Goal: Task Accomplishment & Management: Use online tool/utility

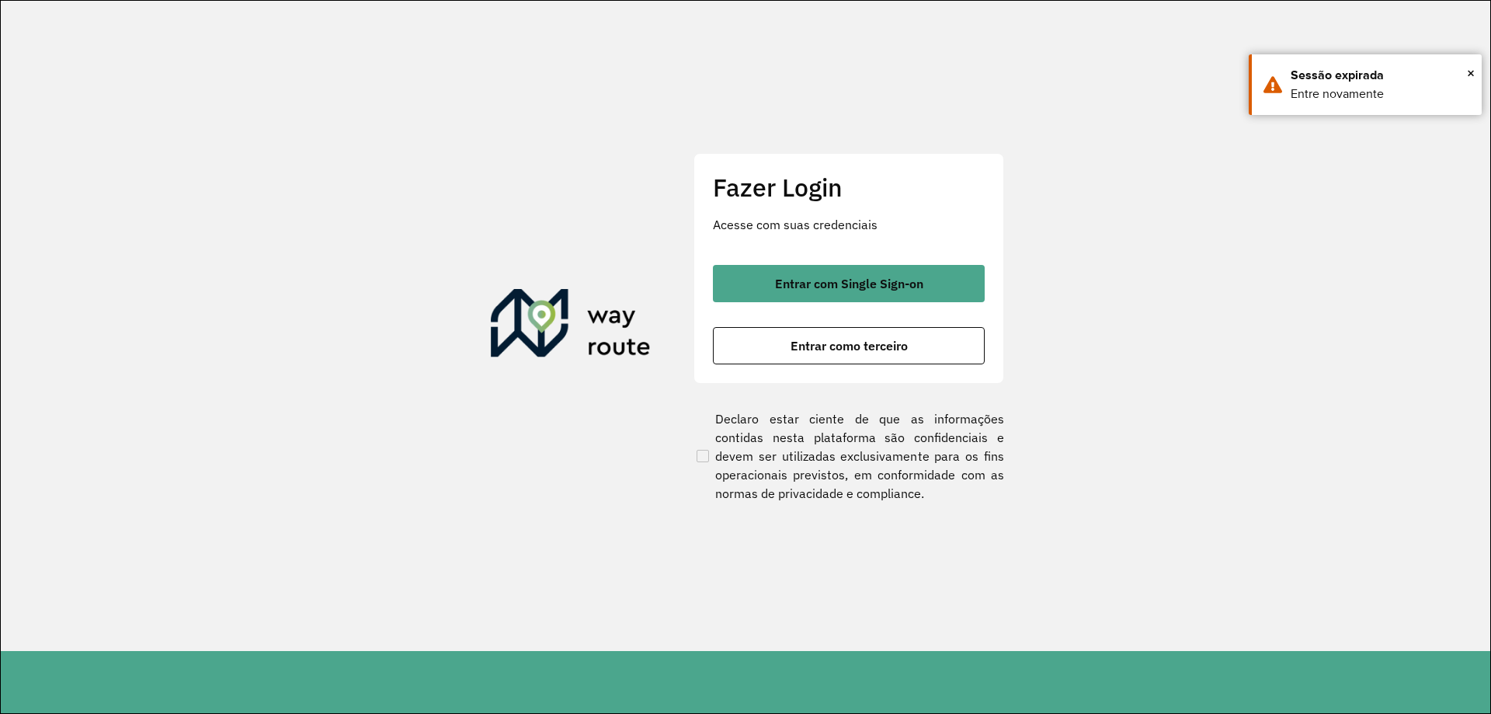
click at [917, 295] on button "Entrar com Single Sign-on" at bounding box center [849, 283] width 272 height 37
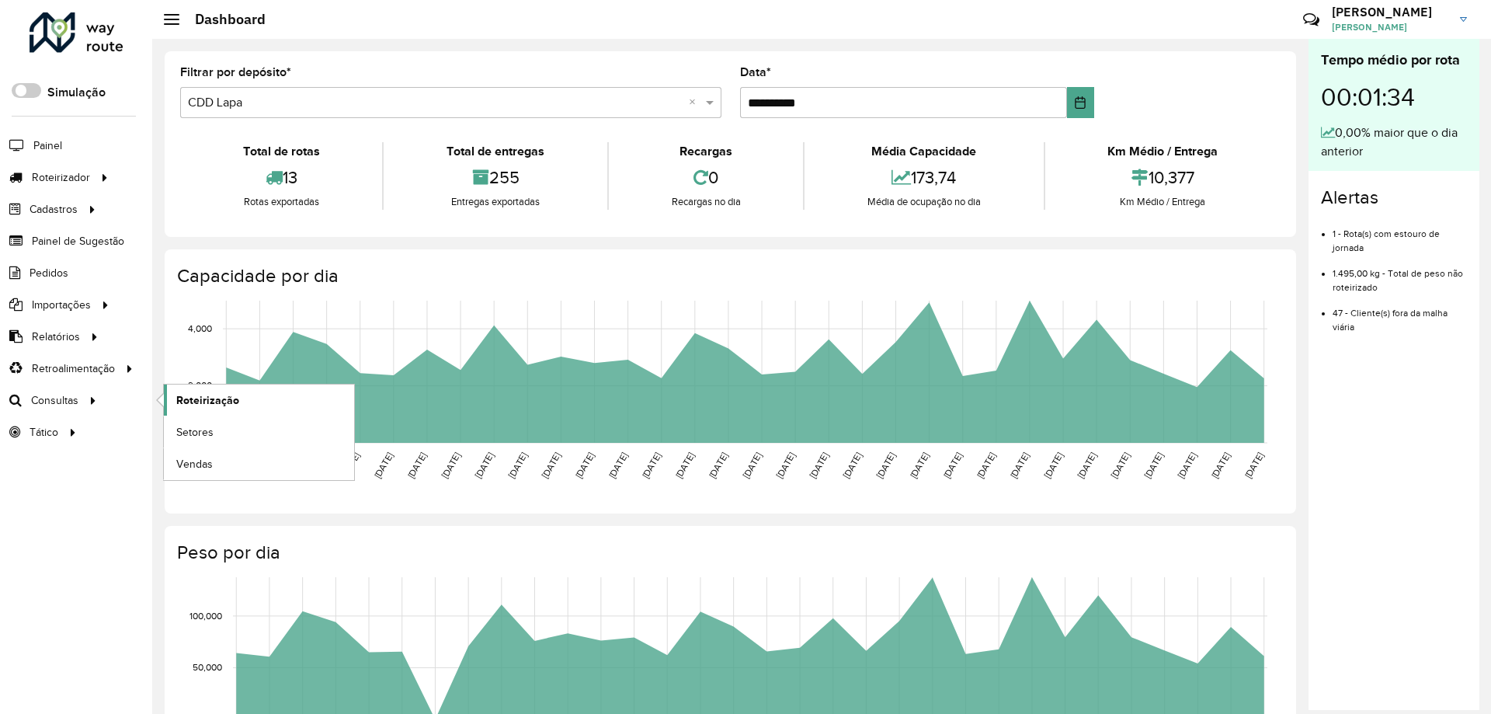
click at [211, 404] on span "Roteirização" at bounding box center [207, 400] width 63 height 16
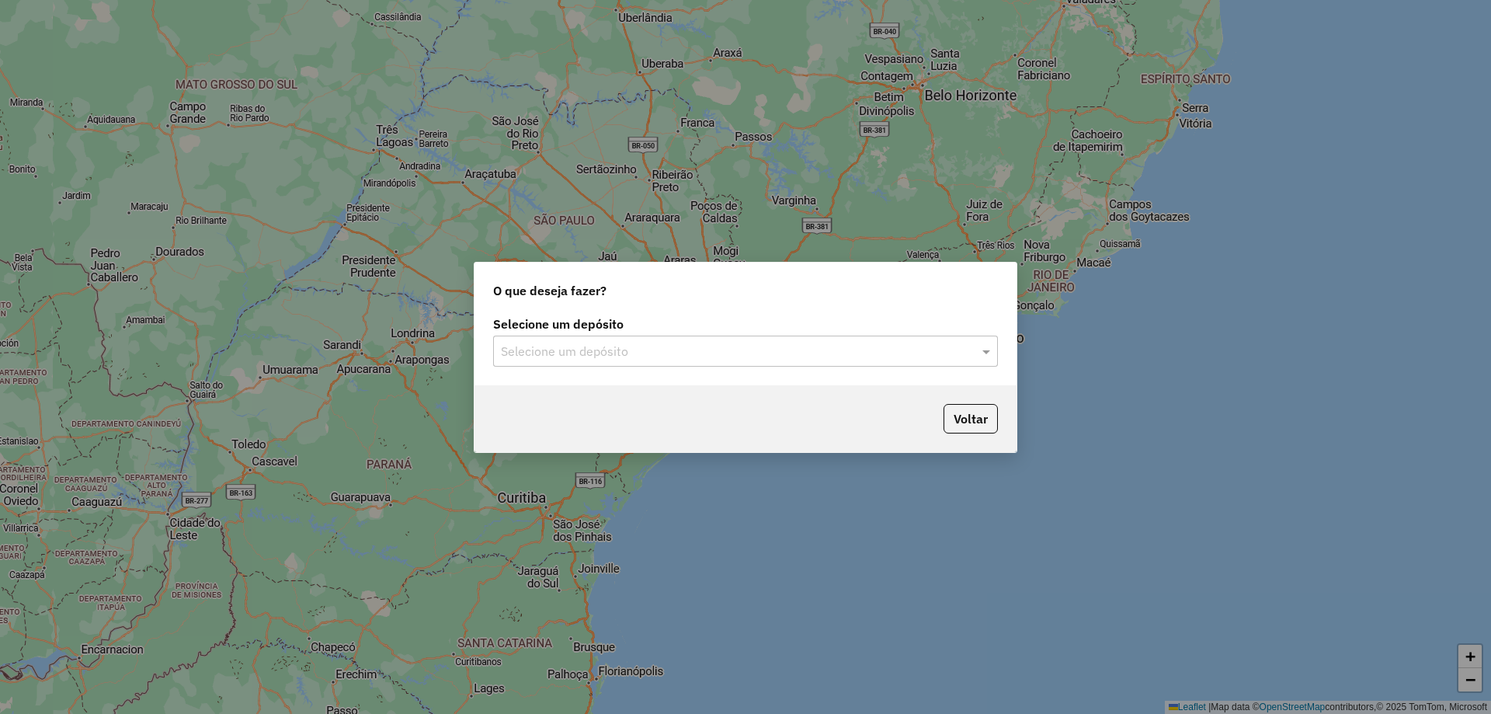
click at [697, 347] on input "text" at bounding box center [730, 351] width 458 height 19
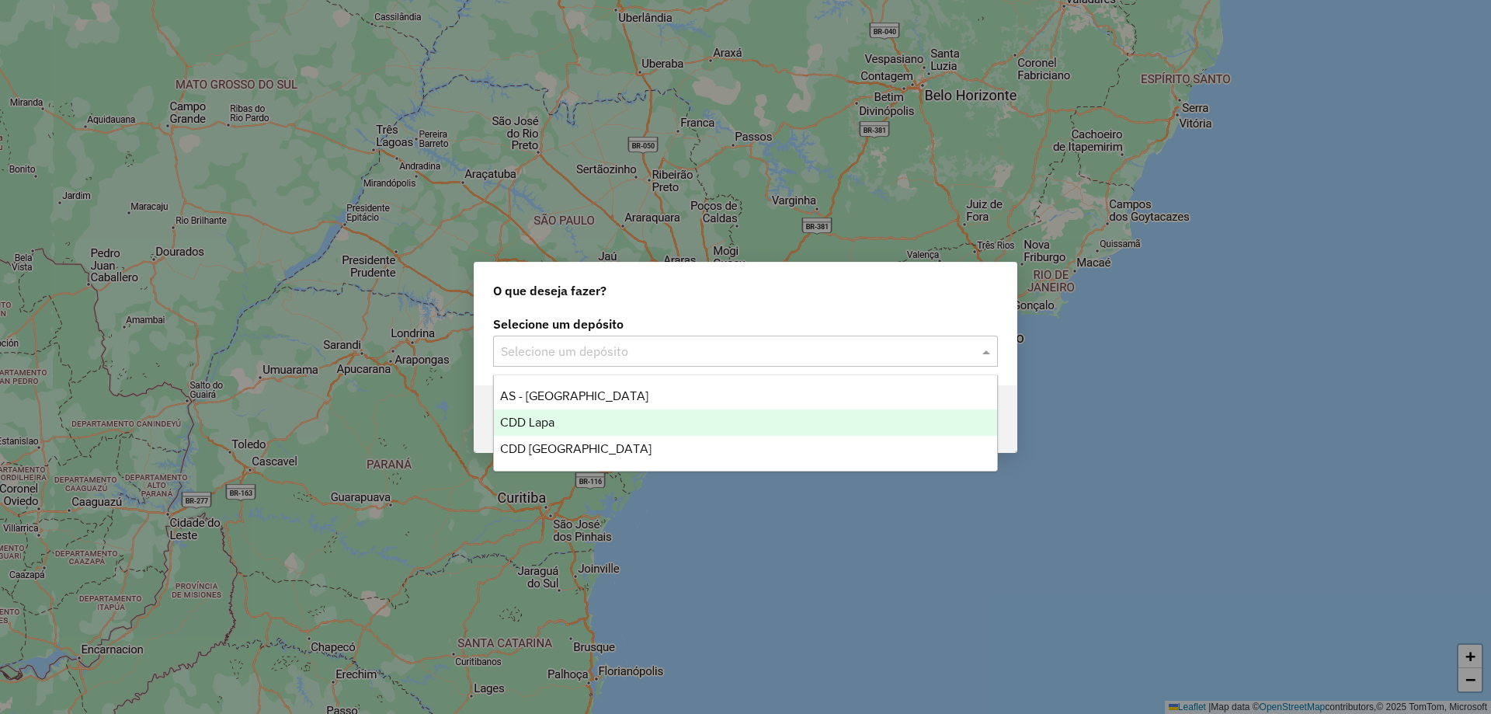
click at [543, 421] on span "CDD Lapa" at bounding box center [527, 421] width 54 height 13
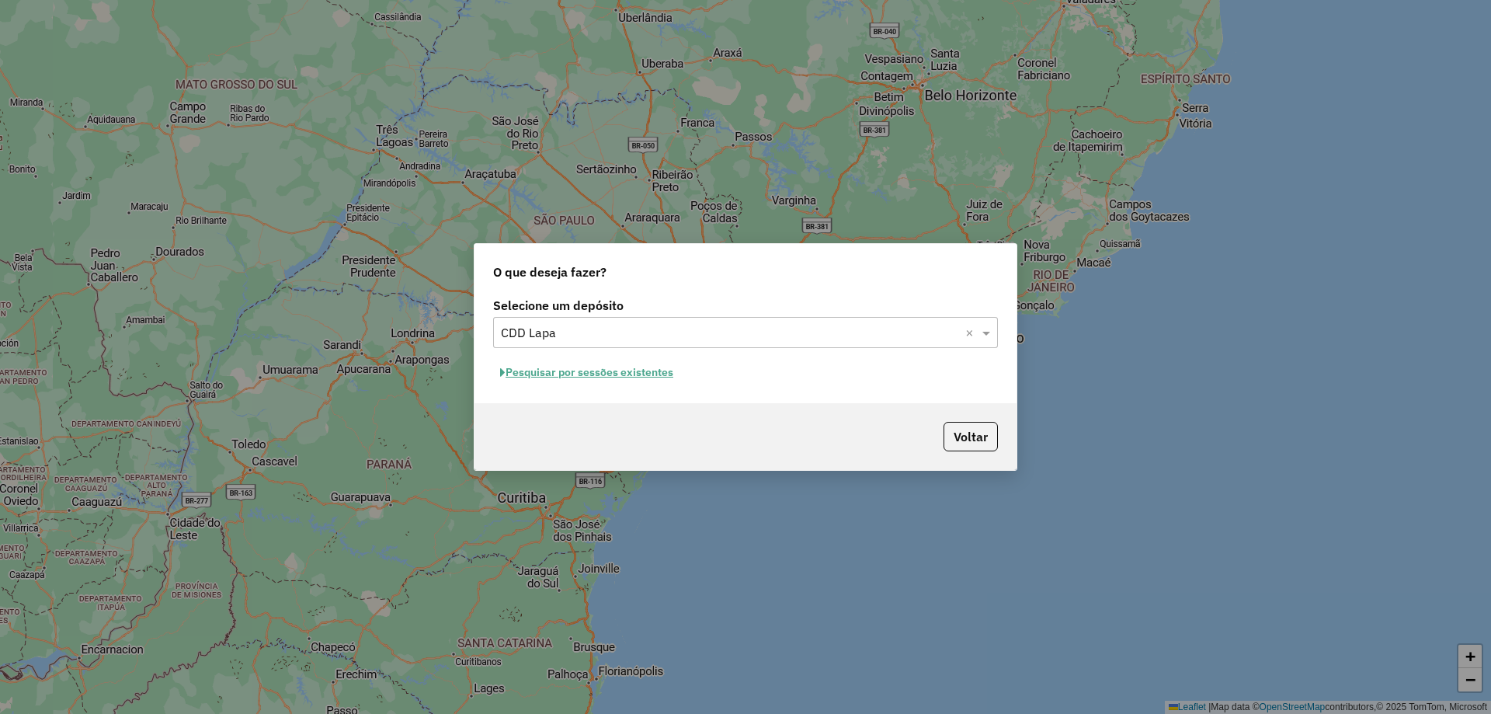
click at [658, 366] on button "Pesquisar por sessões existentes" at bounding box center [586, 372] width 187 height 24
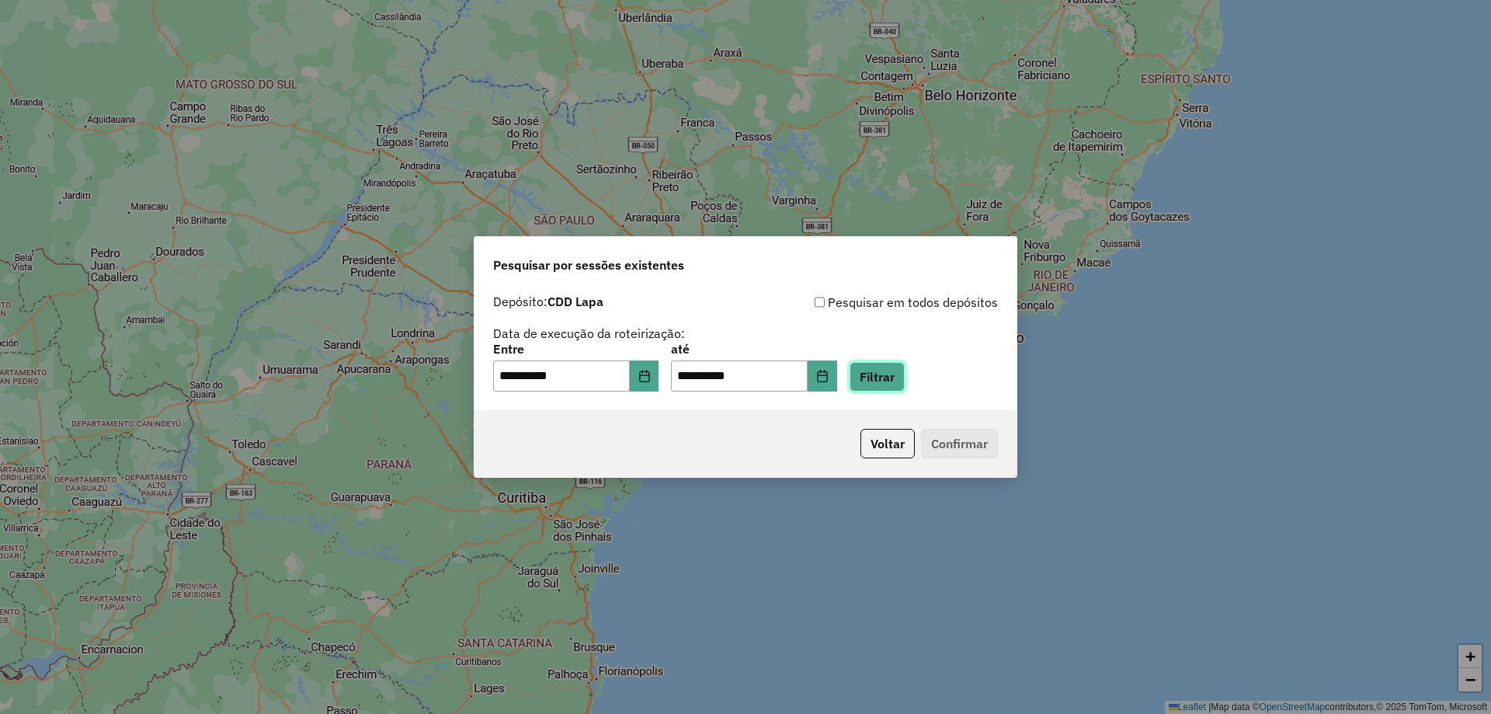
click at [901, 375] on button "Filtrar" at bounding box center [876, 377] width 55 height 30
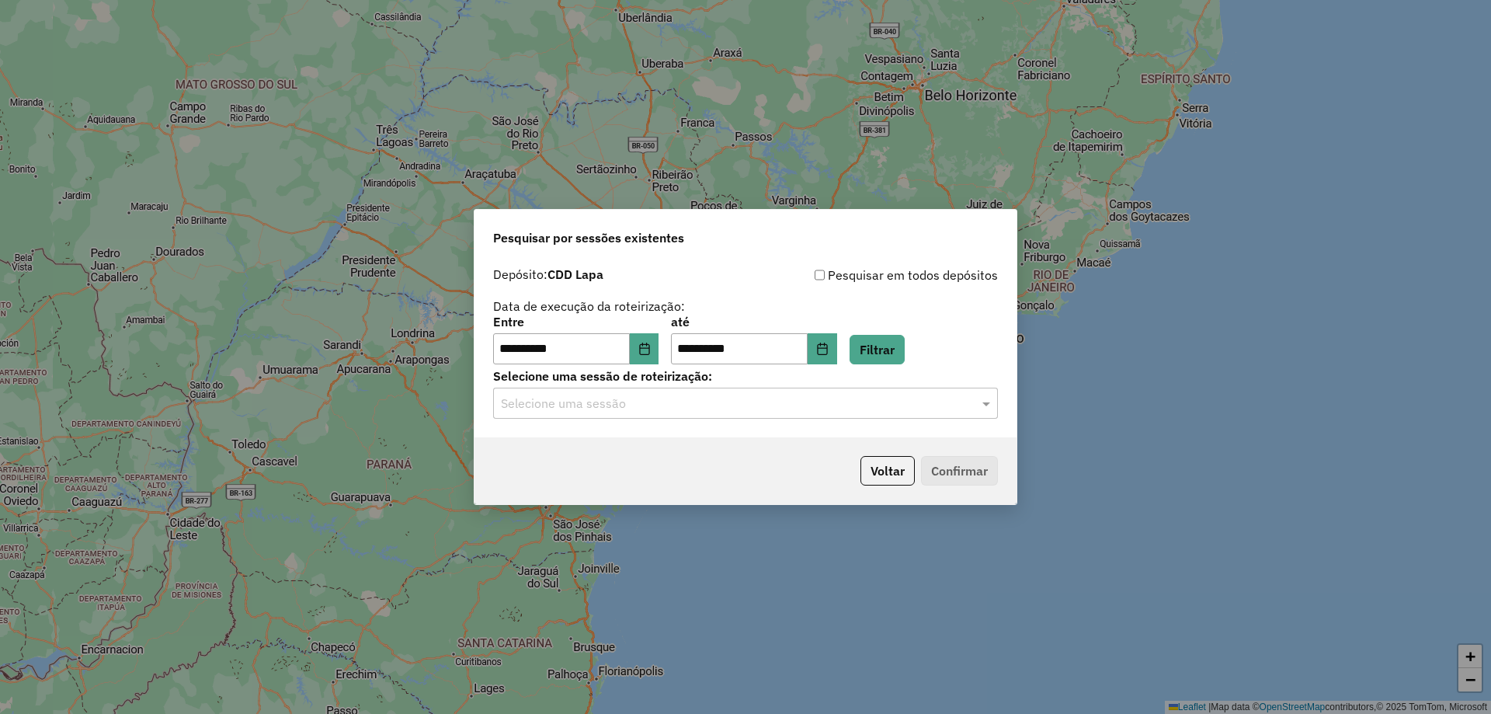
click at [669, 402] on input "text" at bounding box center [730, 403] width 458 height 19
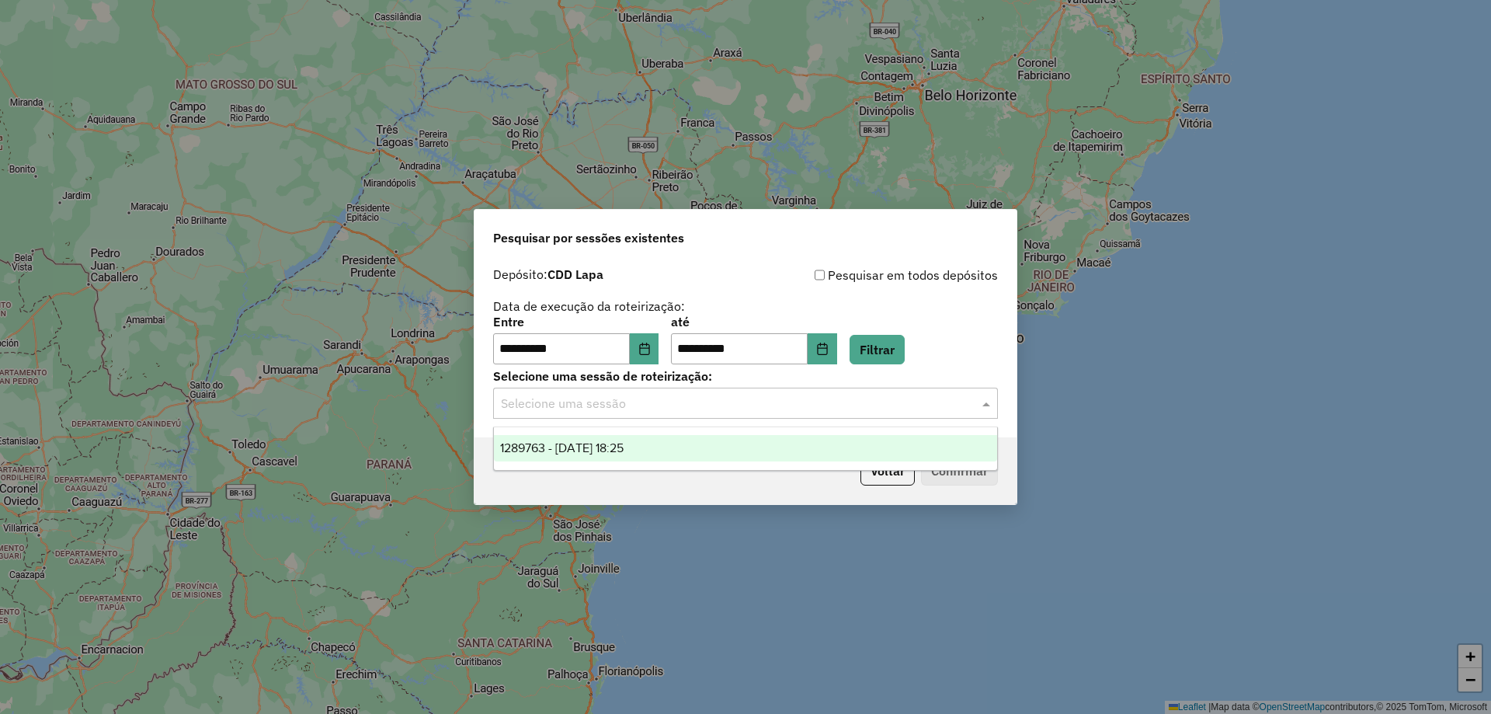
click at [623, 443] on span "1289763 - 07/10/2025 18:25" at bounding box center [561, 447] width 123 height 13
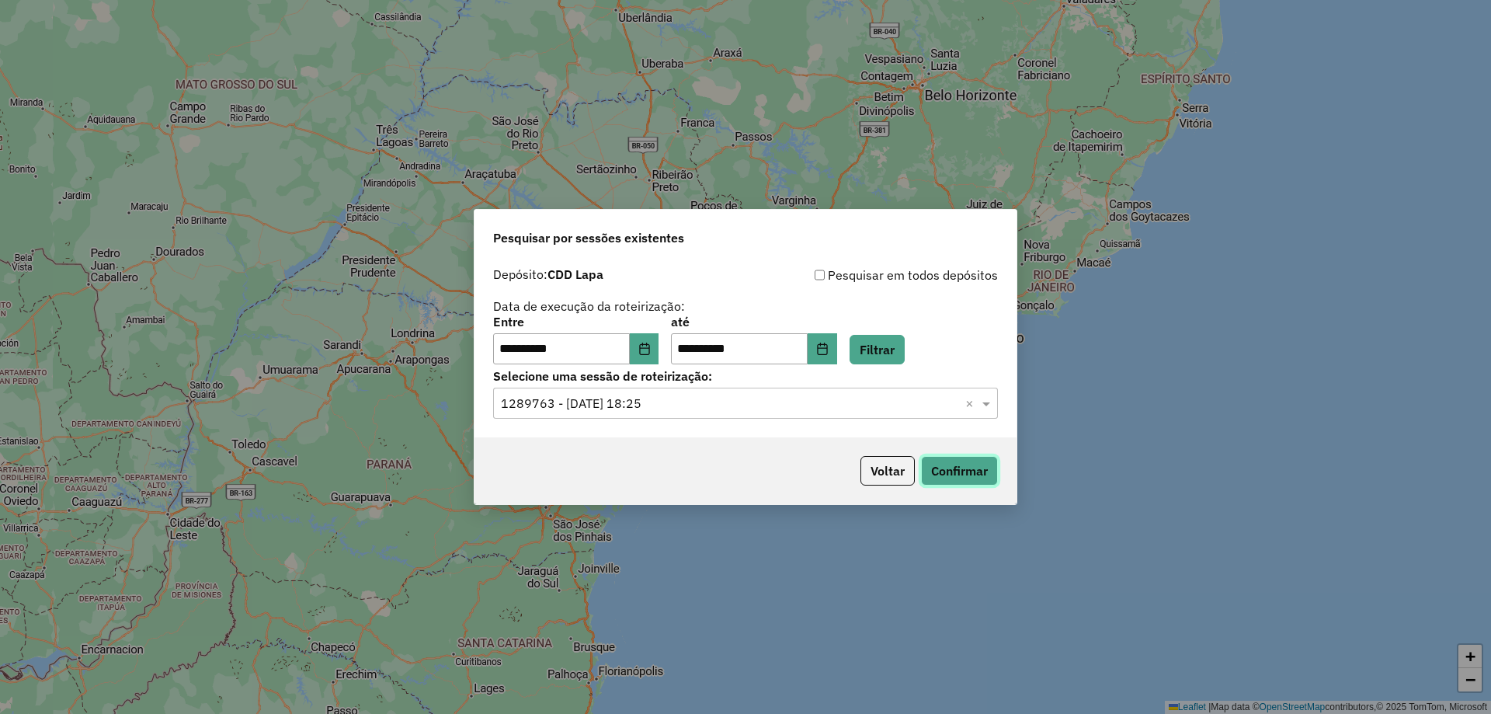
click at [969, 467] on button "Confirmar" at bounding box center [959, 471] width 77 height 30
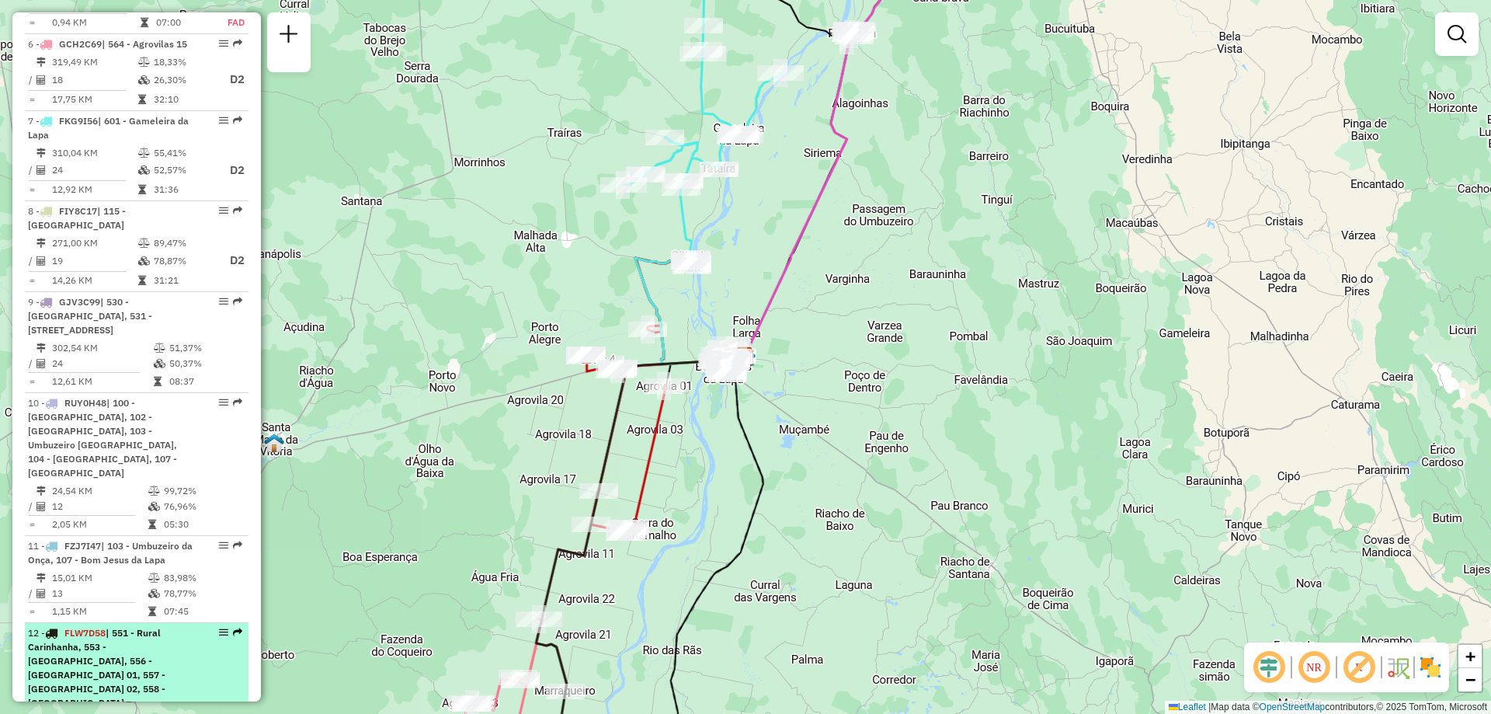
scroll to position [1242, 0]
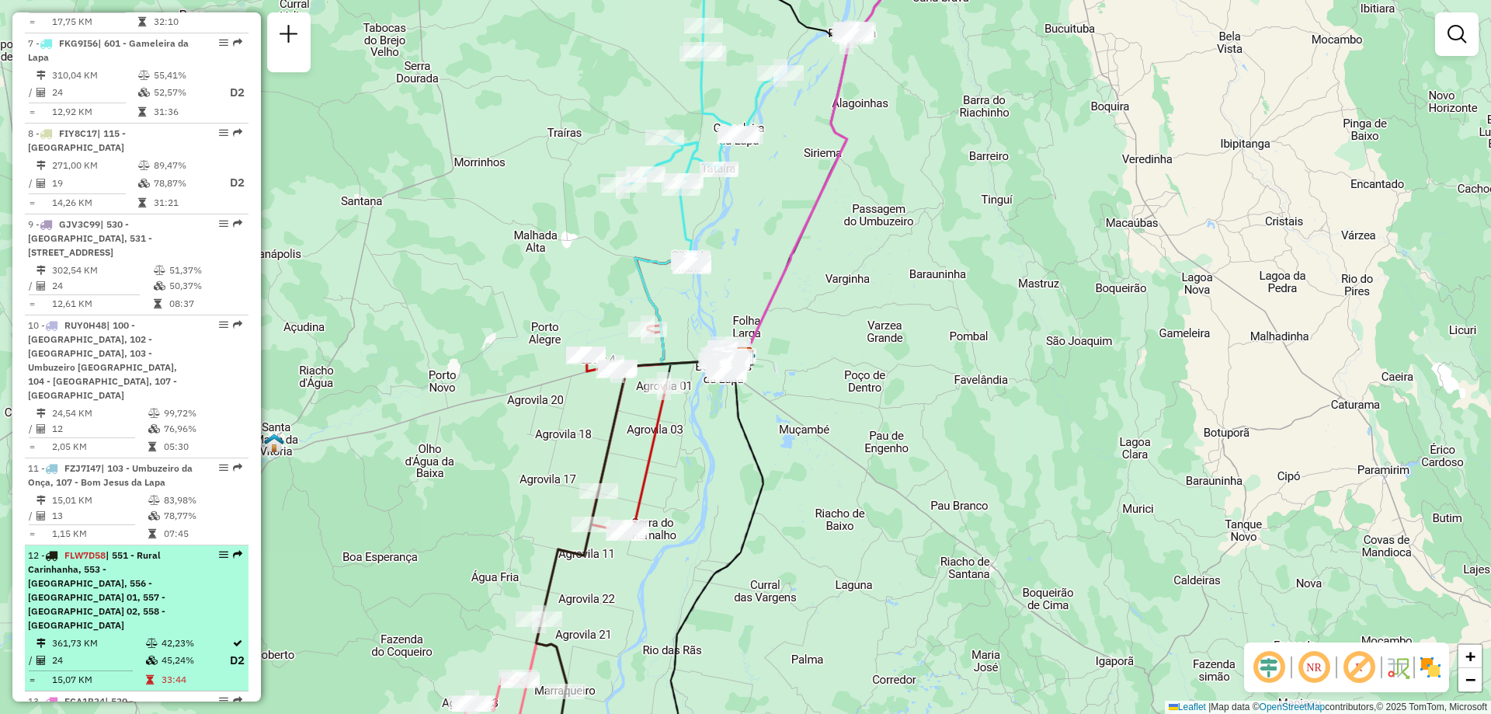
select select "**********"
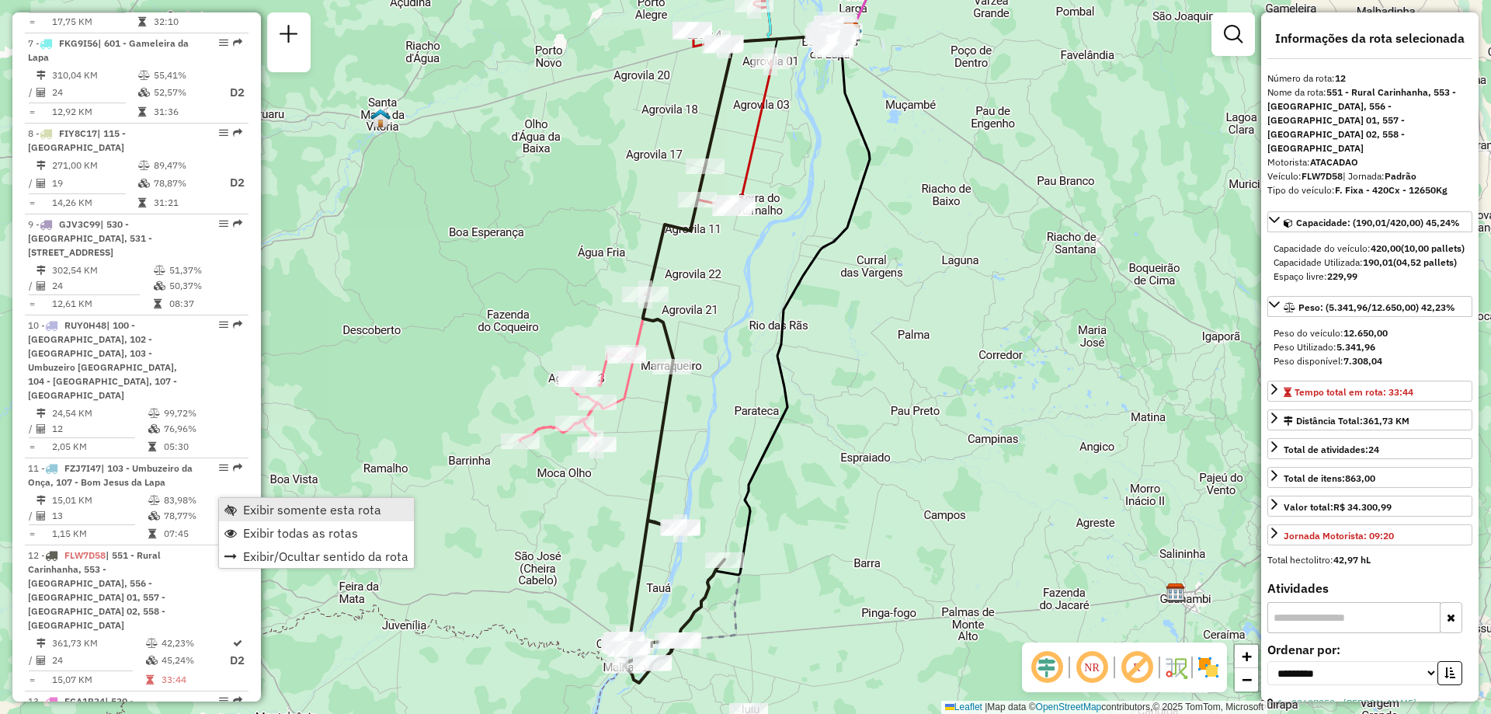
click at [232, 505] on span "Exibir somente esta rota" at bounding box center [230, 509] width 12 height 12
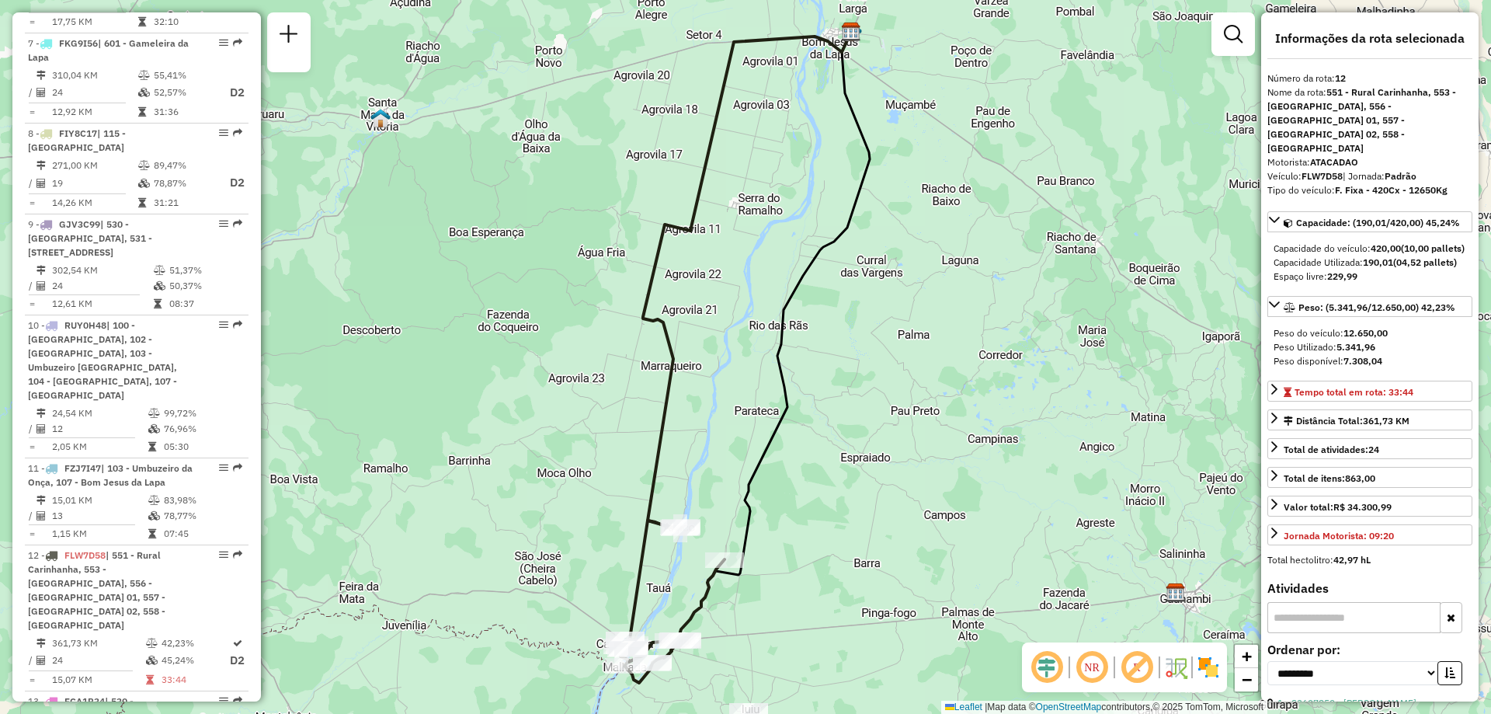
click at [1091, 660] on em at bounding box center [1091, 666] width 37 height 37
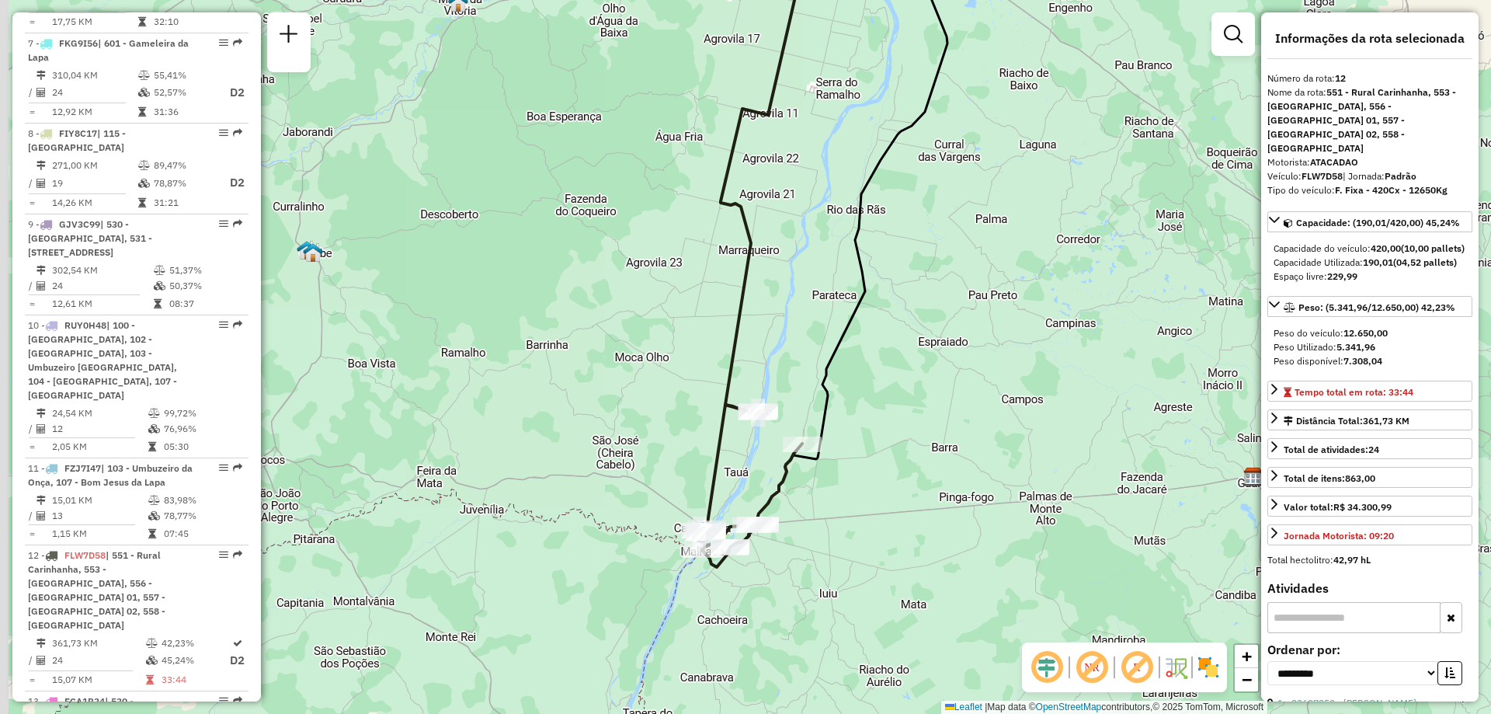
drag, startPoint x: 853, startPoint y: 557, endPoint x: 931, endPoint y: 442, distance: 139.3
click at [931, 442] on div "Janela de atendimento Grade de atendimento Capacidade Transportadoras Veículos …" at bounding box center [745, 357] width 1491 height 714
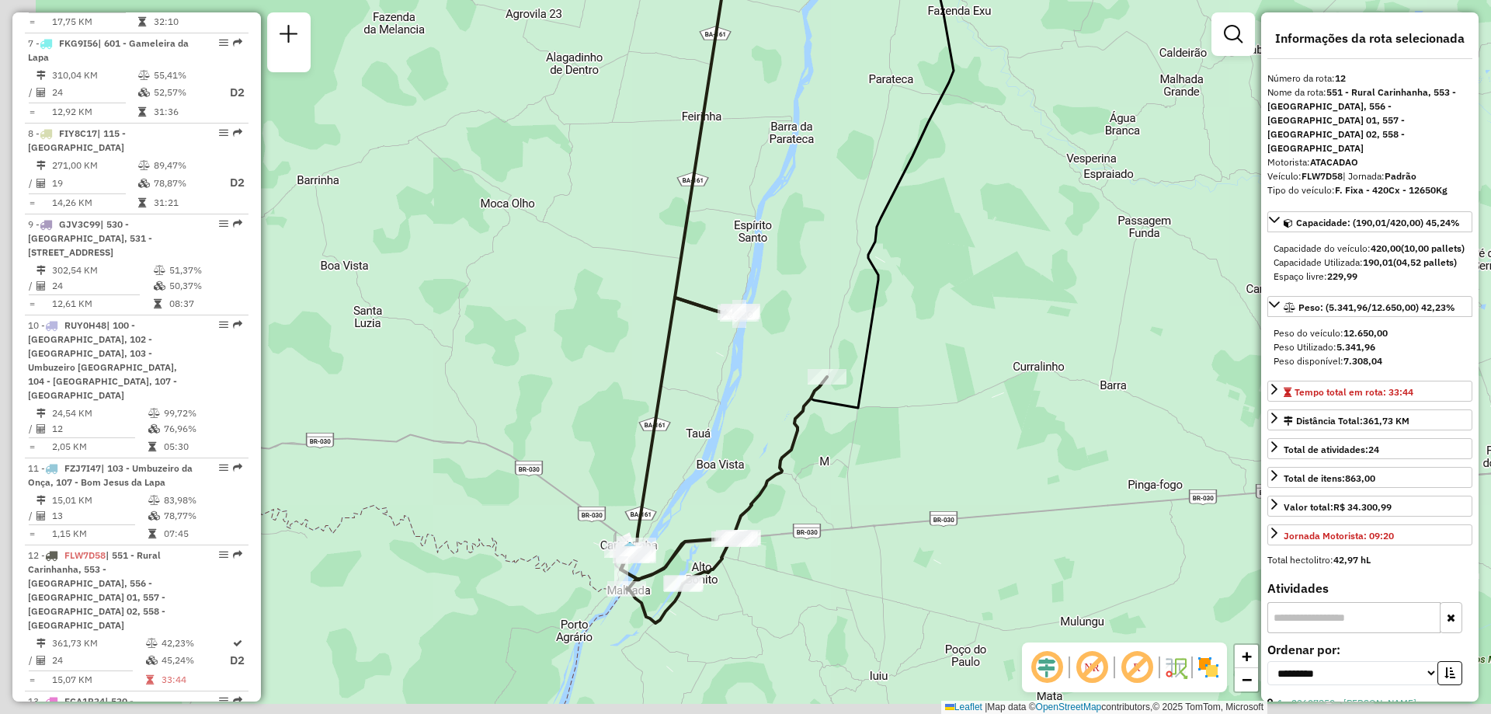
drag, startPoint x: 654, startPoint y: 630, endPoint x: 756, endPoint y: 587, distance: 111.3
click at [747, 589] on div "Janela de atendimento Grade de atendimento Capacidade Transportadoras Veículos …" at bounding box center [745, 357] width 1491 height 714
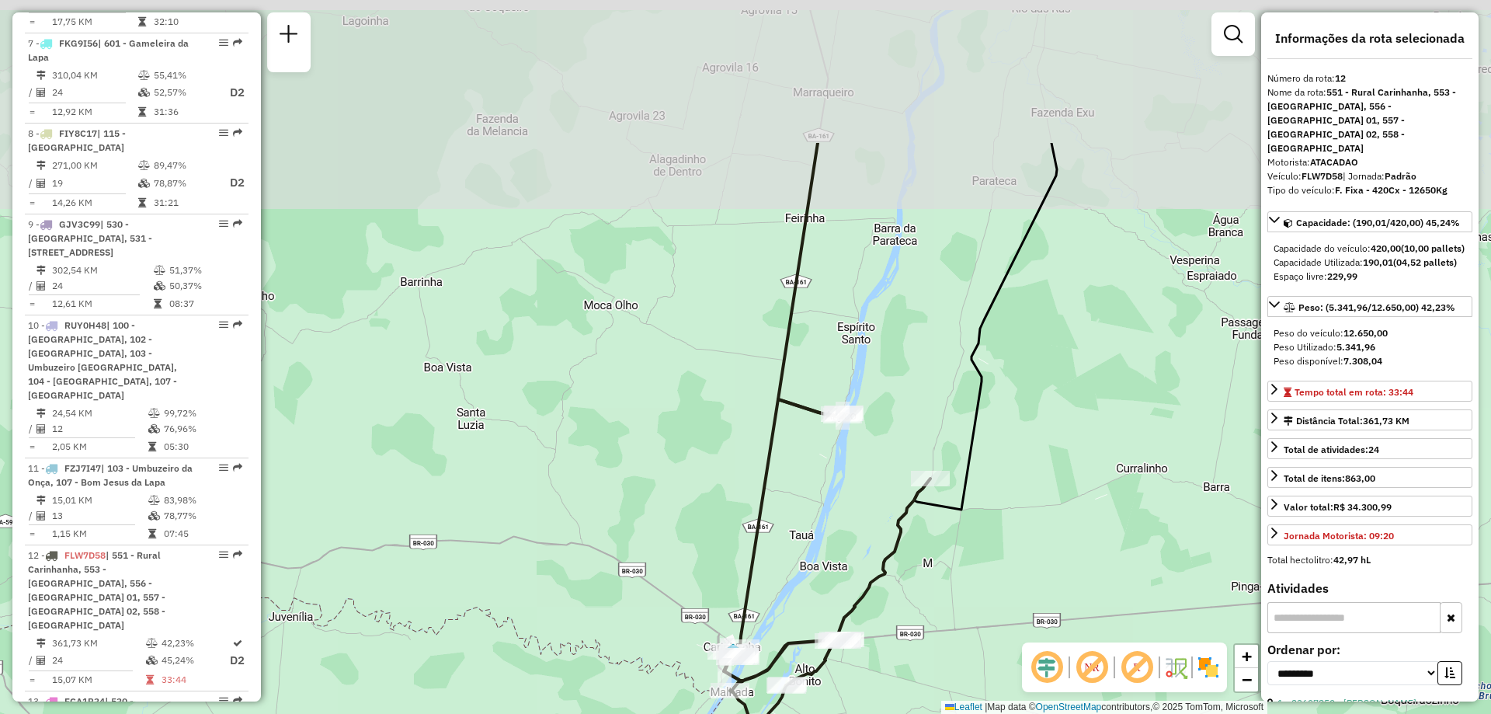
drag, startPoint x: 969, startPoint y: 186, endPoint x: 838, endPoint y: 400, distance: 250.6
click at [842, 407] on div "Rota 12 - Placa FLW7D58 23608061 - DISTRIBUIDORA ERIV Janela de atendimento Gra…" at bounding box center [745, 357] width 1491 height 714
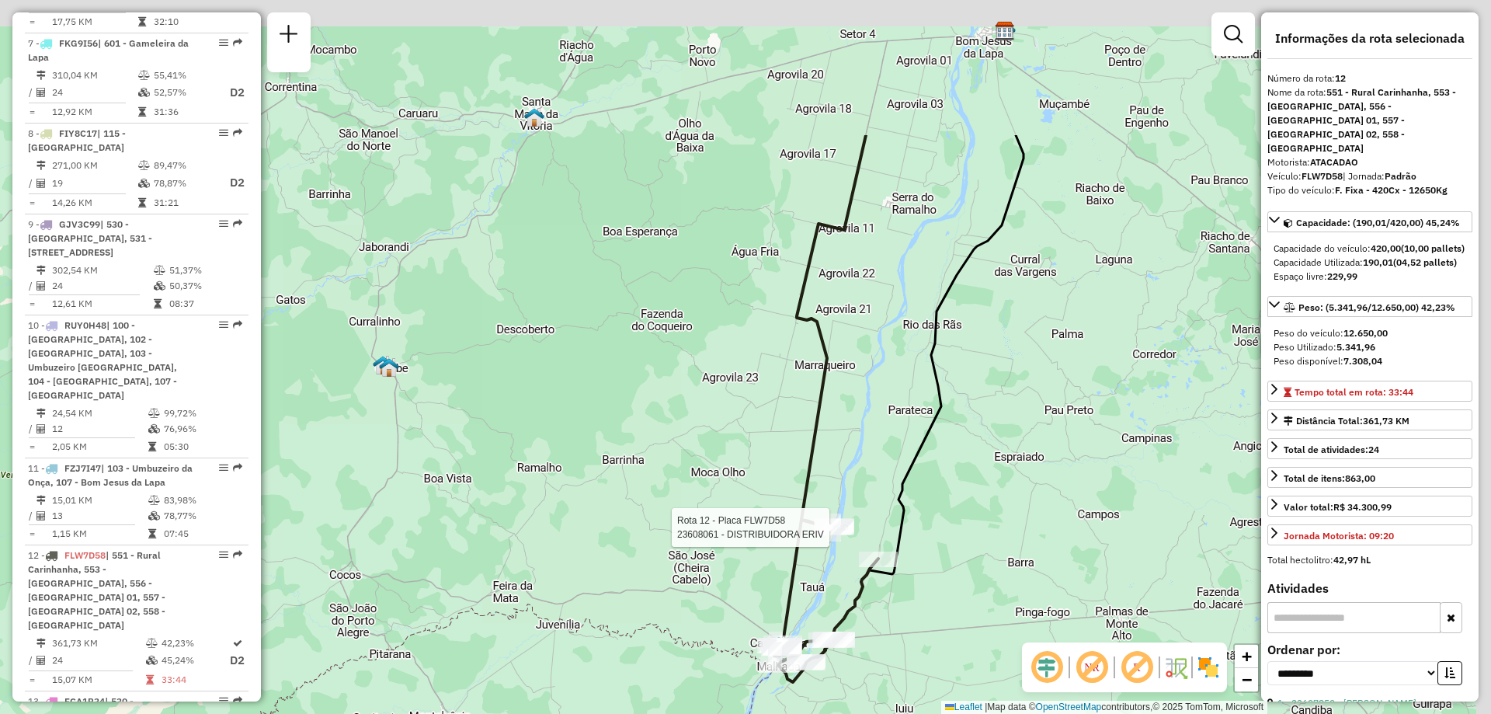
drag, startPoint x: 983, startPoint y: 148, endPoint x: 901, endPoint y: 386, distance: 251.4
click at [901, 386] on div "Rota 12 - Placa FLW7D58 23608061 - DISTRIBUIDORA ERIV Janela de atendimento Gra…" at bounding box center [745, 357] width 1491 height 714
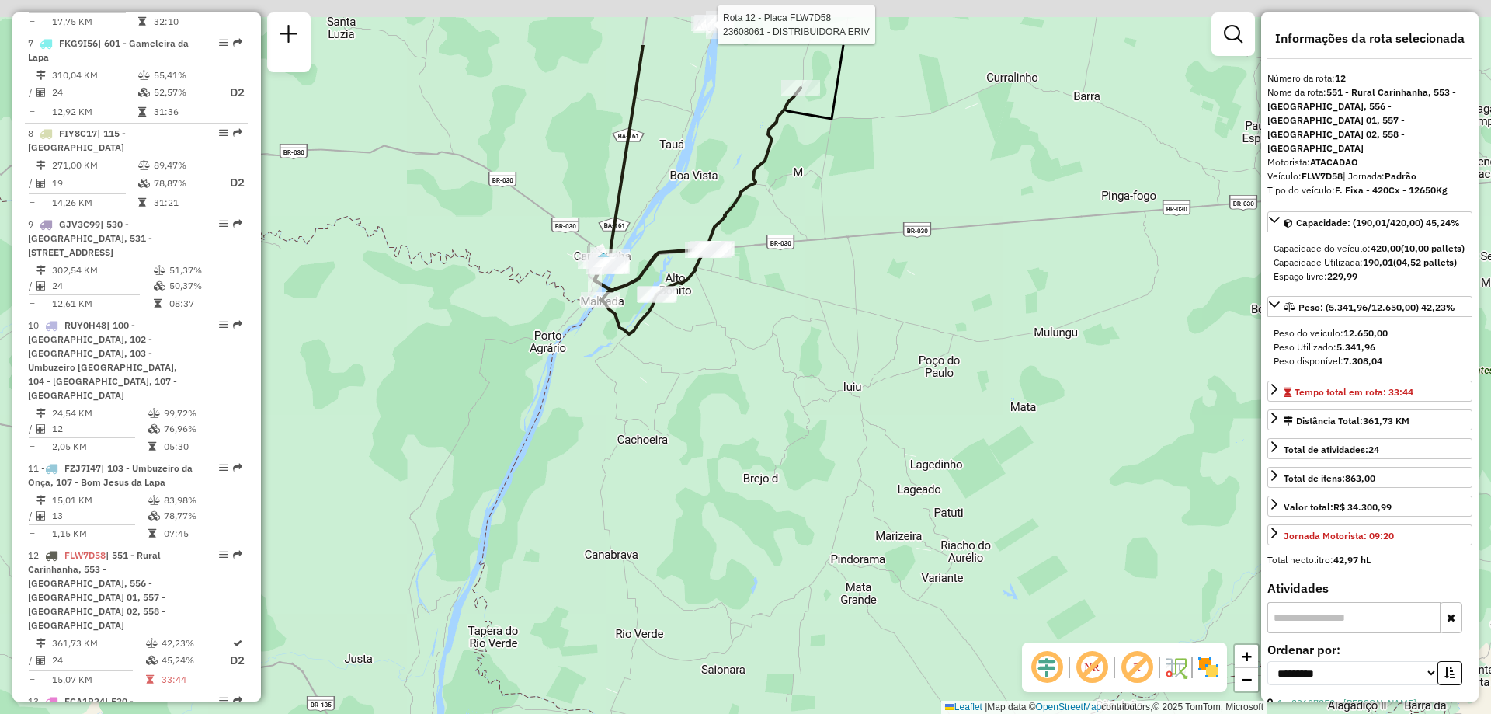
drag, startPoint x: 776, startPoint y: 197, endPoint x: 765, endPoint y: 419, distance: 222.3
click at [765, 419] on div "Rota 12 - Placa FLW7D58 23608061 - DISTRIBUIDORA ERIV Janela de atendimento Gra…" at bounding box center [745, 357] width 1491 height 714
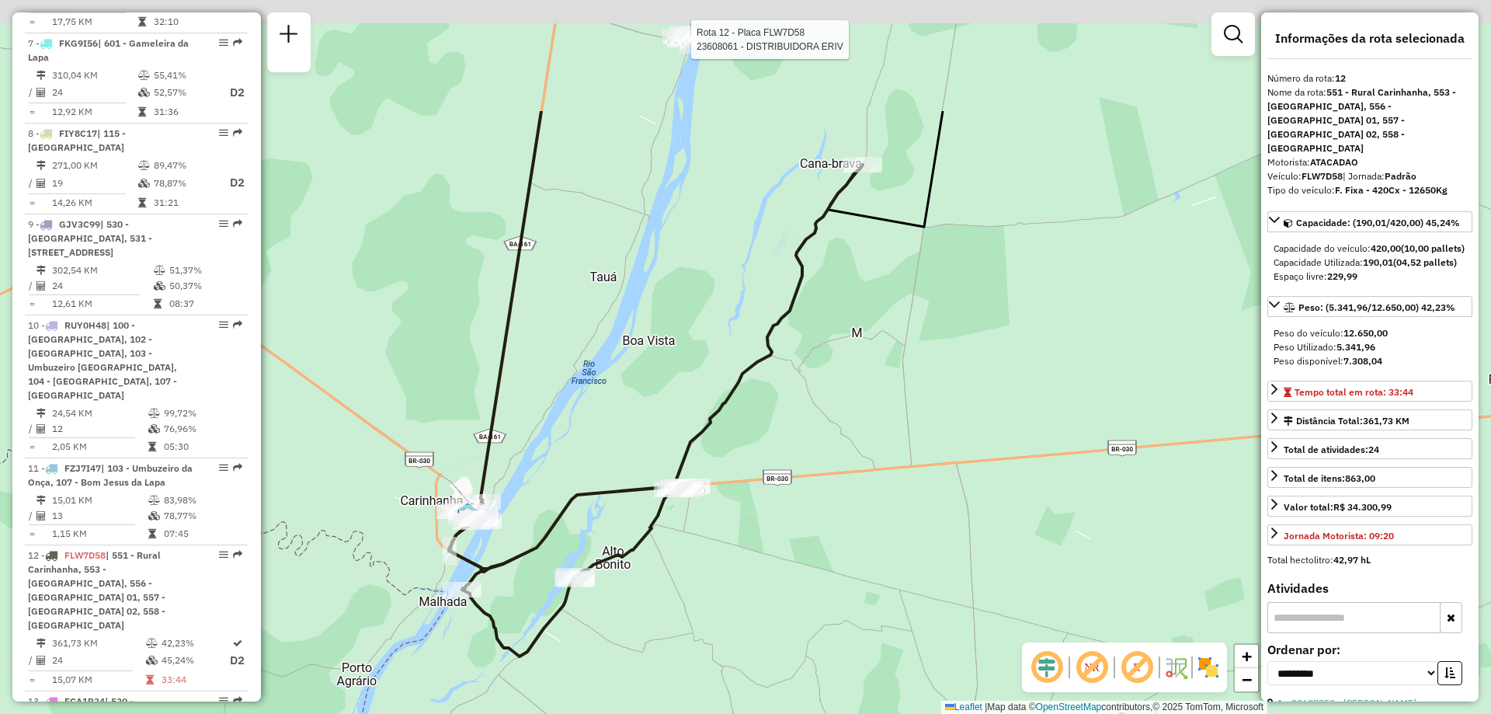
drag, startPoint x: 905, startPoint y: 196, endPoint x: 879, endPoint y: 367, distance: 173.5
click at [879, 367] on div "Rota 12 - Placa FLW7D58 23608061 - DISTRIBUIDORA ERIV Janela de atendimento Gra…" at bounding box center [745, 357] width 1491 height 714
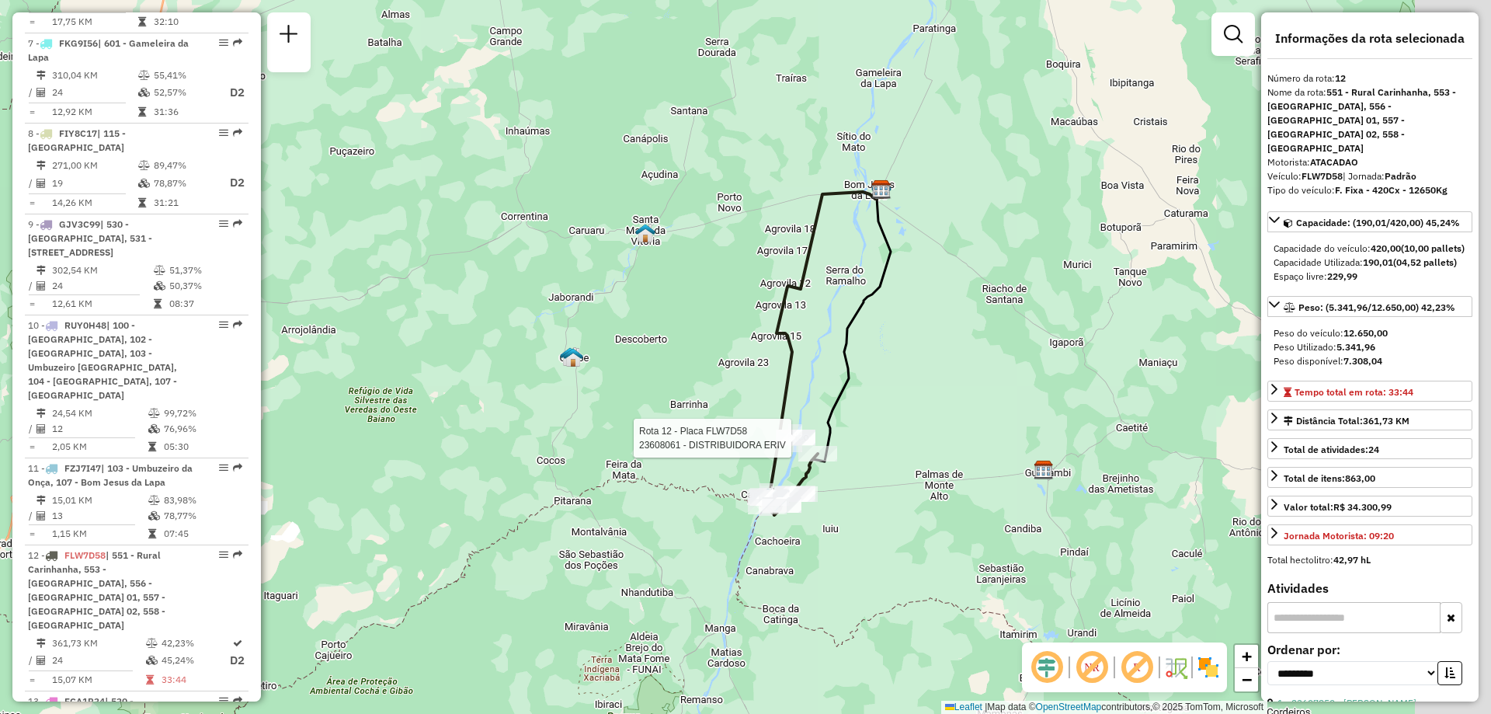
drag, startPoint x: 991, startPoint y: 406, endPoint x: 879, endPoint y: 407, distance: 111.8
click at [880, 407] on div "Rota 12 - Placa FLW7D58 23608061 - DISTRIBUIDORA ERIV Janela de atendimento Gra…" at bounding box center [745, 357] width 1491 height 714
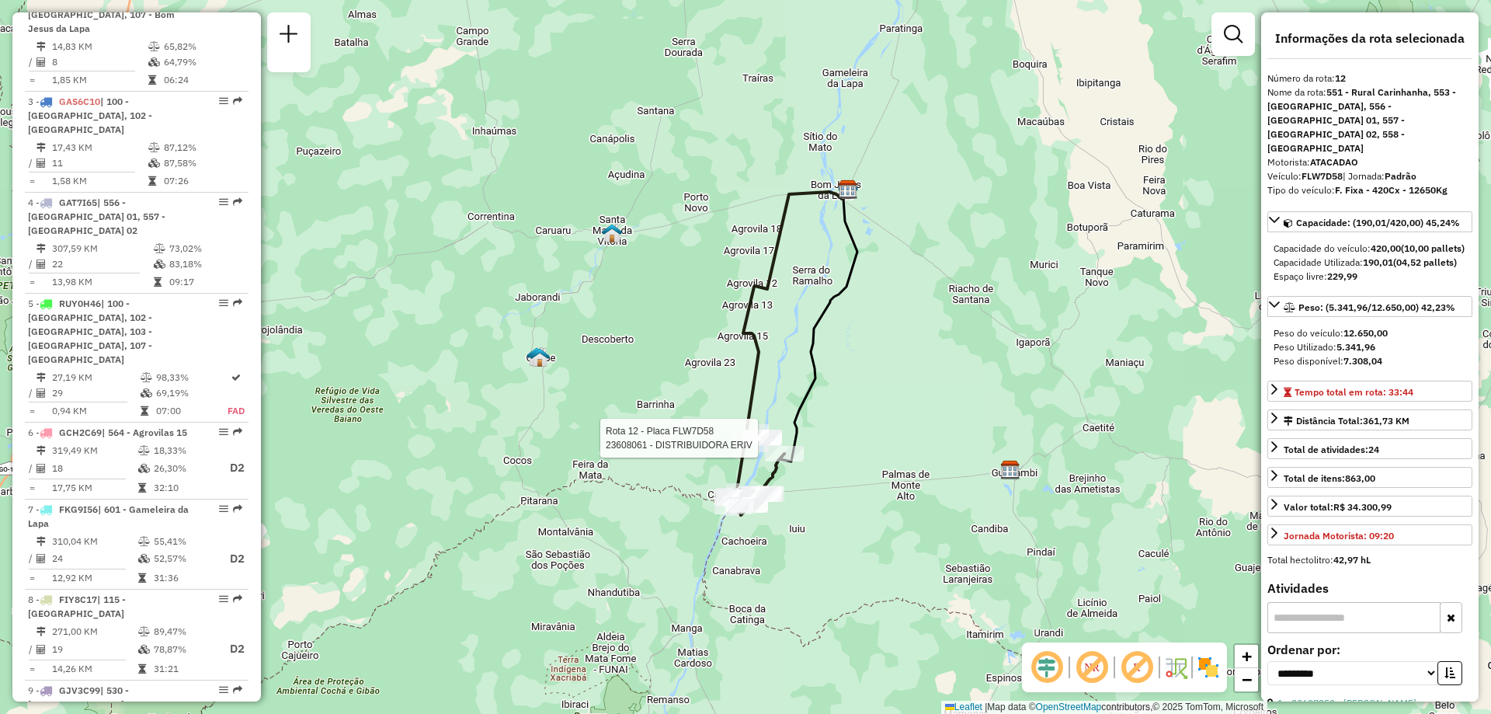
scroll to position [466, 0]
